Goal: Task Accomplishment & Management: Manage account settings

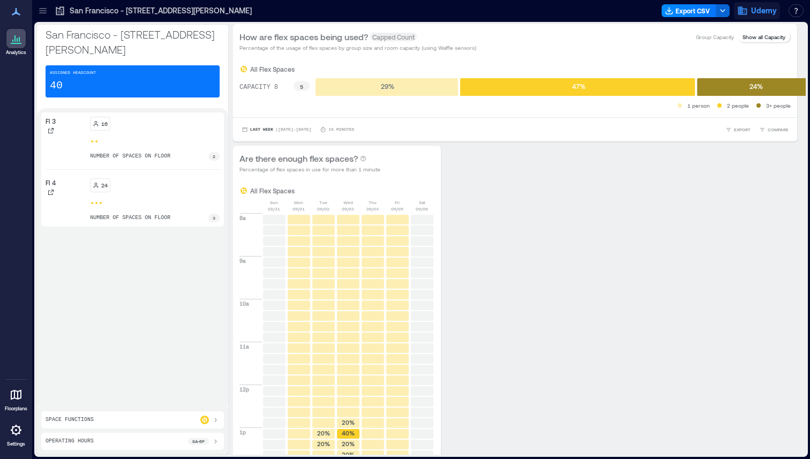
click at [768, 10] on span "Udemy" at bounding box center [764, 10] width 26 height 11
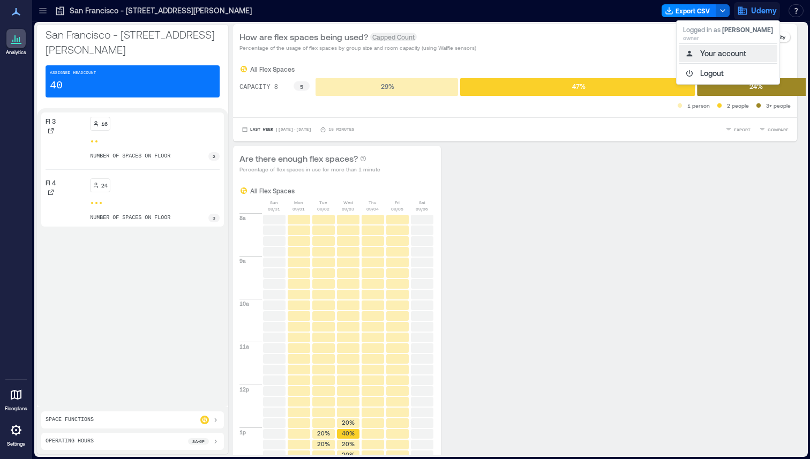
click at [722, 51] on button "Your account" at bounding box center [728, 53] width 99 height 17
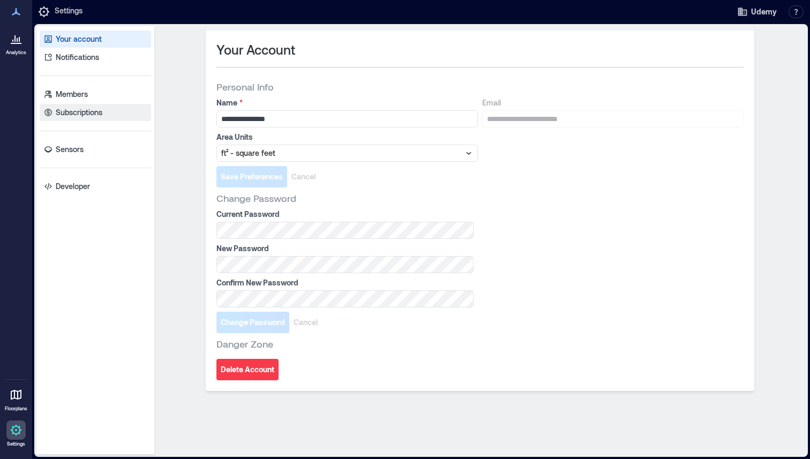
click at [90, 113] on p "Subscriptions" at bounding box center [79, 112] width 47 height 11
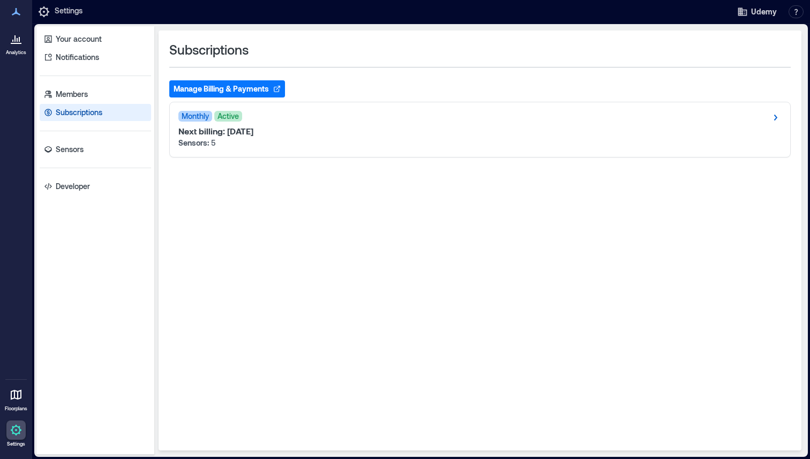
click at [202, 87] on button "Manage Billing & Payments" at bounding box center [227, 88] width 116 height 17
